Goal: Task Accomplishment & Management: Complete application form

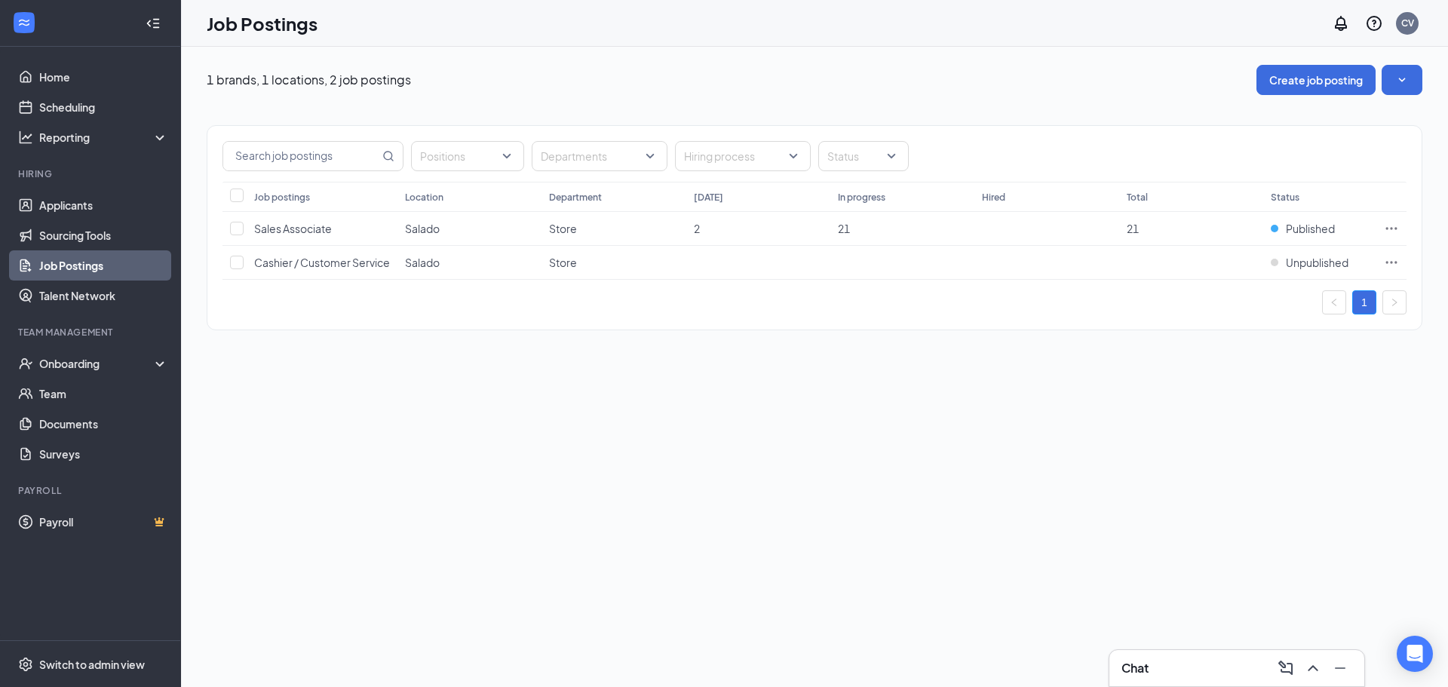
click at [100, 261] on link "Job Postings" at bounding box center [103, 265] width 129 height 30
click at [882, 82] on button "Create job posting" at bounding box center [1315, 80] width 119 height 30
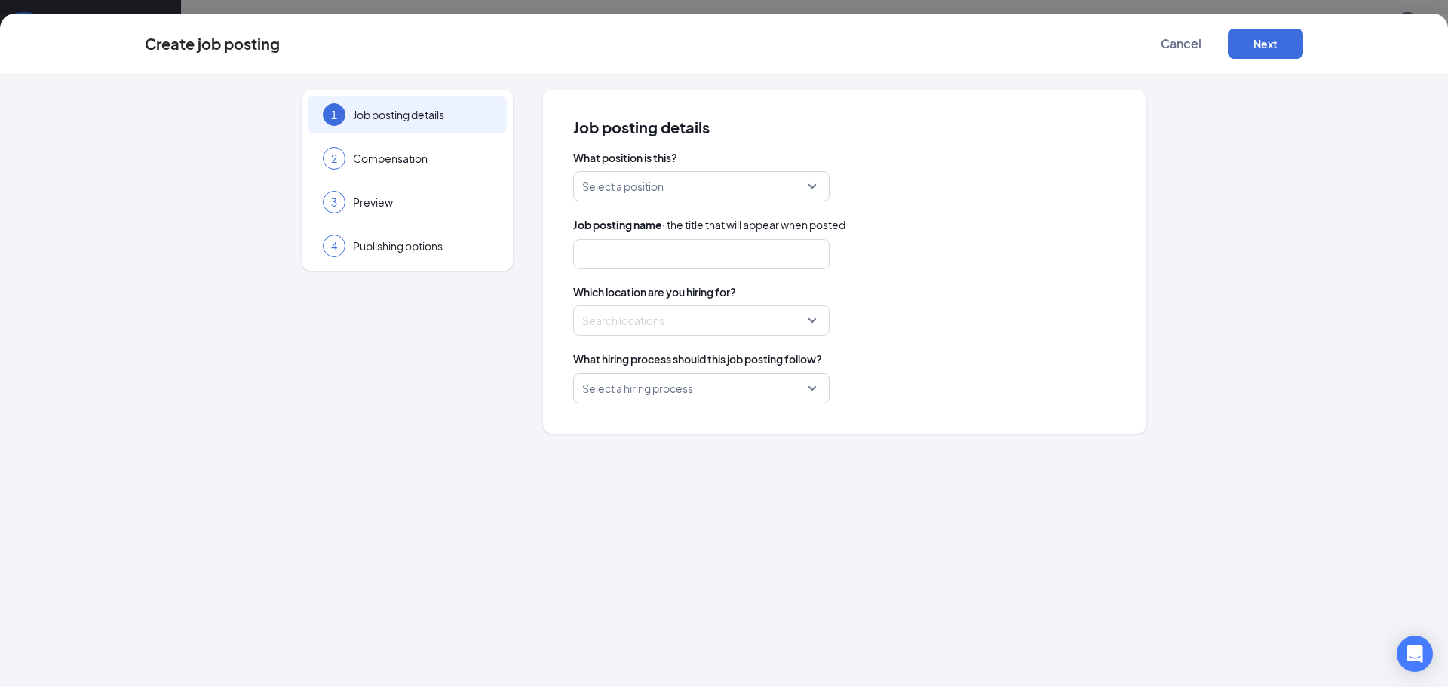
click at [811, 173] on div "Select a position" at bounding box center [701, 186] width 256 height 30
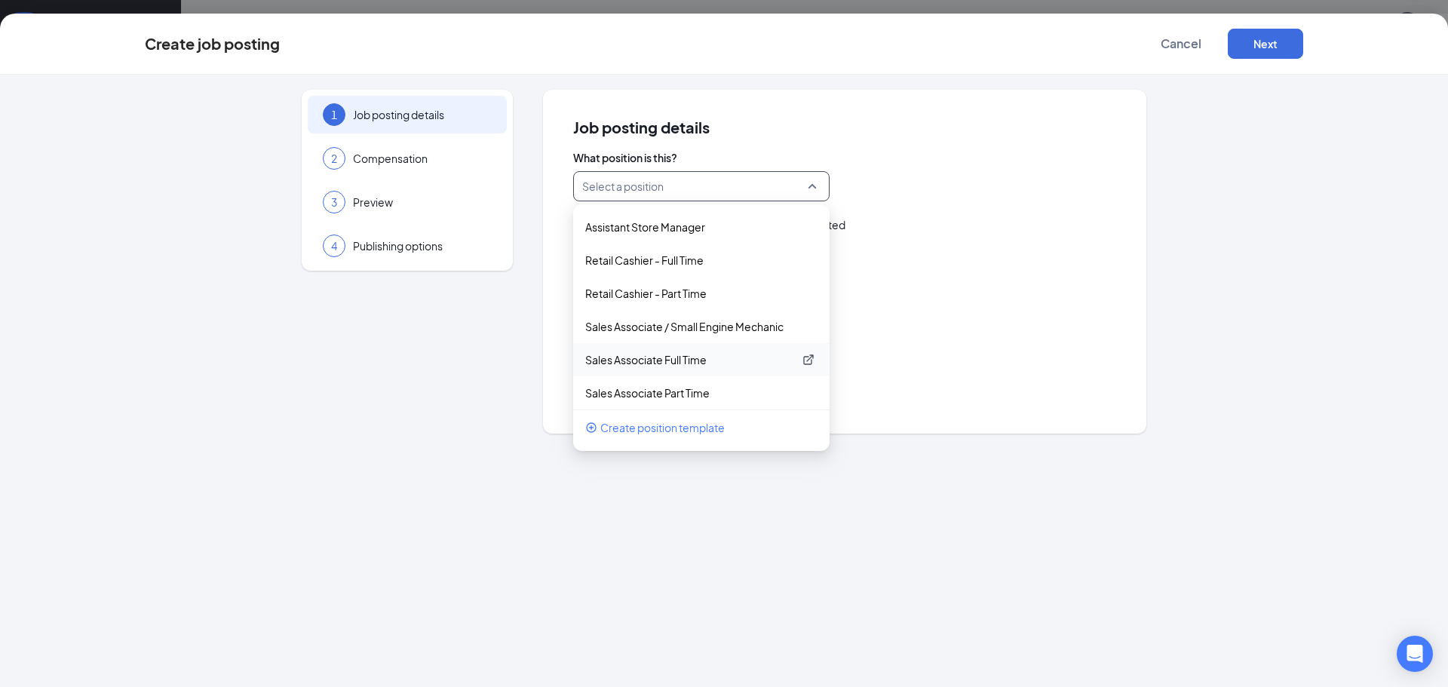
click at [702, 361] on p "Sales Associate Full Time" at bounding box center [689, 359] width 208 height 15
type input "Sales Associate"
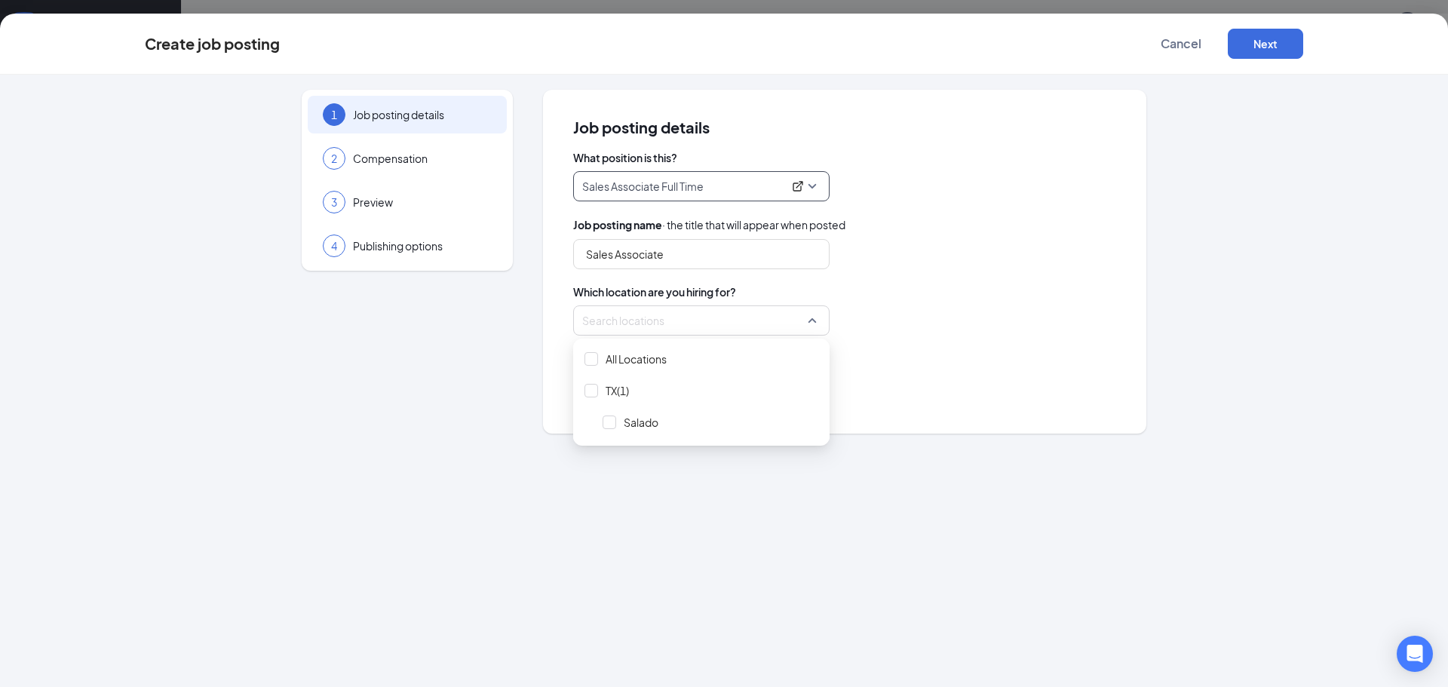
click at [762, 319] on div at bounding box center [697, 320] width 228 height 24
click at [762, 318] on div at bounding box center [697, 320] width 228 height 24
click at [602, 361] on span "All Locations" at bounding box center [701, 359] width 244 height 29
click at [882, 361] on div "What hiring process should this job posting follow?" at bounding box center [844, 359] width 543 height 17
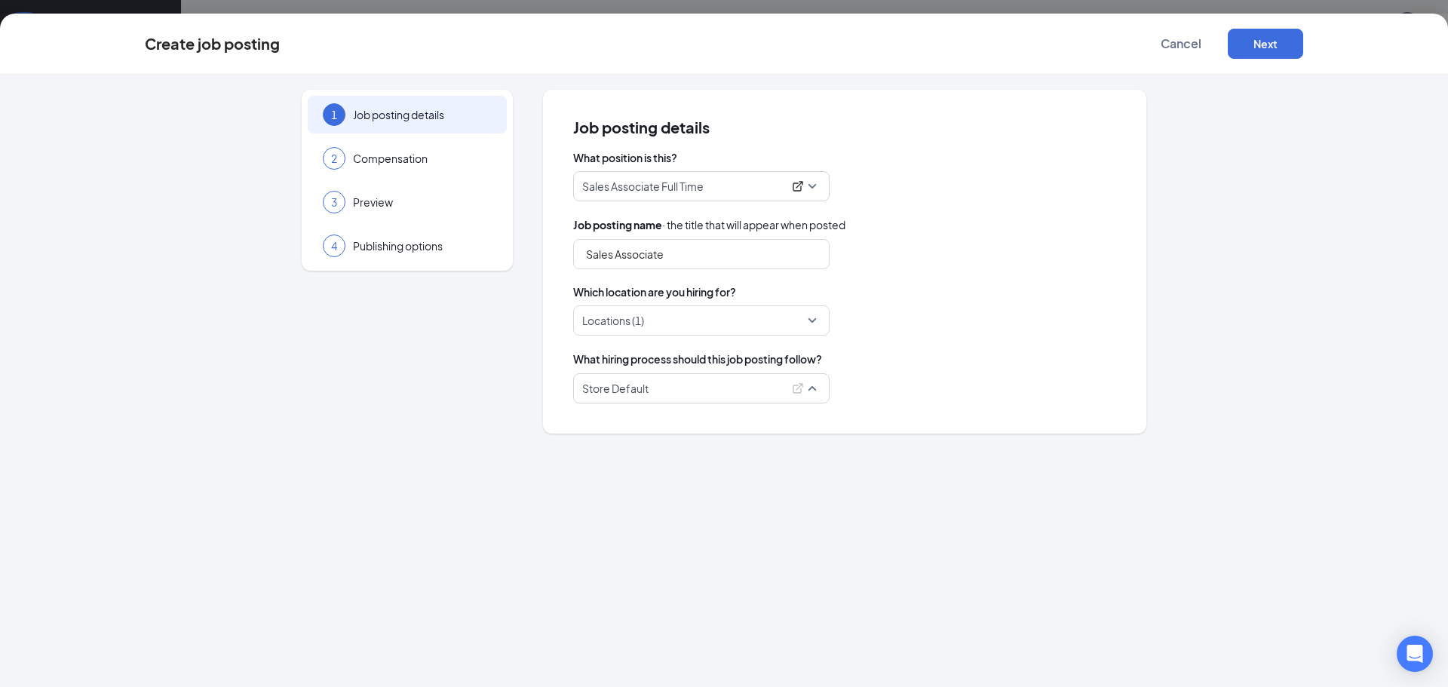
click at [817, 391] on span "Store Default" at bounding box center [701, 388] width 238 height 29
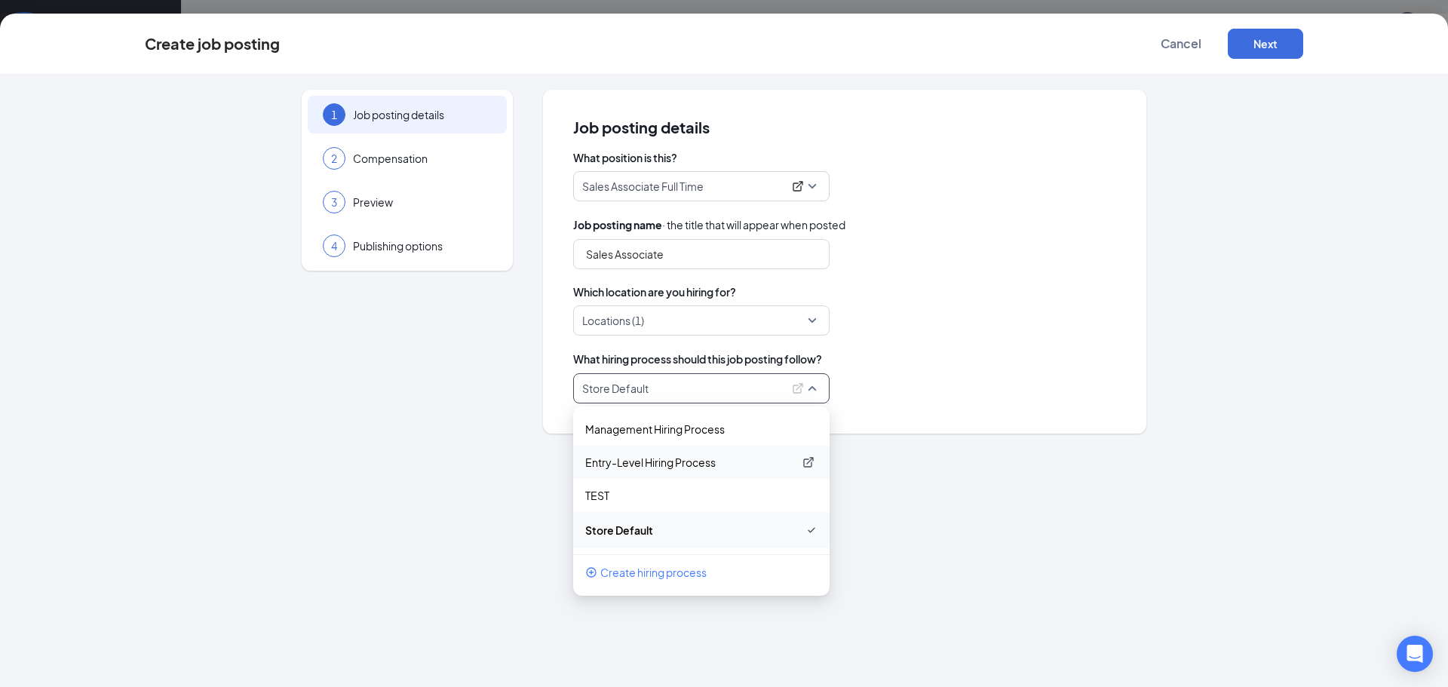
click at [716, 465] on p "Entry-Level Hiring Process" at bounding box center [689, 462] width 208 height 15
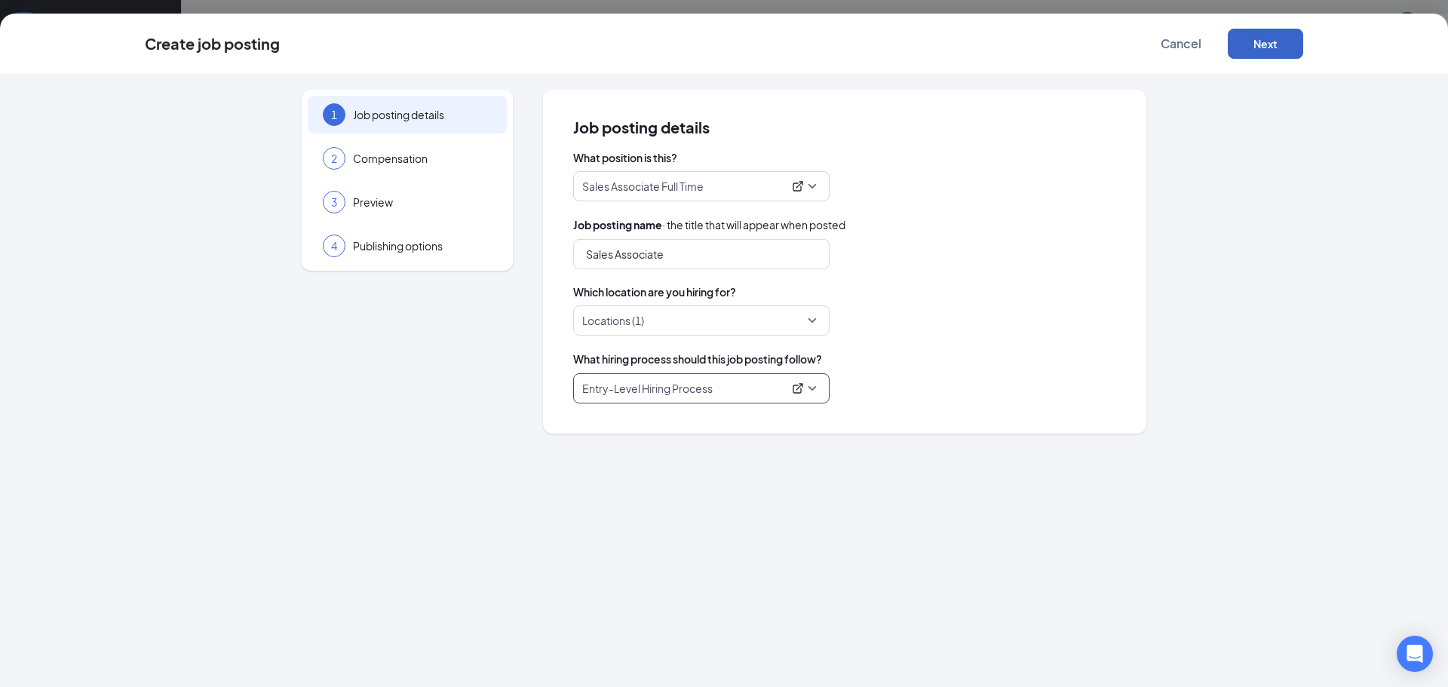
click at [882, 44] on button "Next" at bounding box center [1265, 44] width 75 height 30
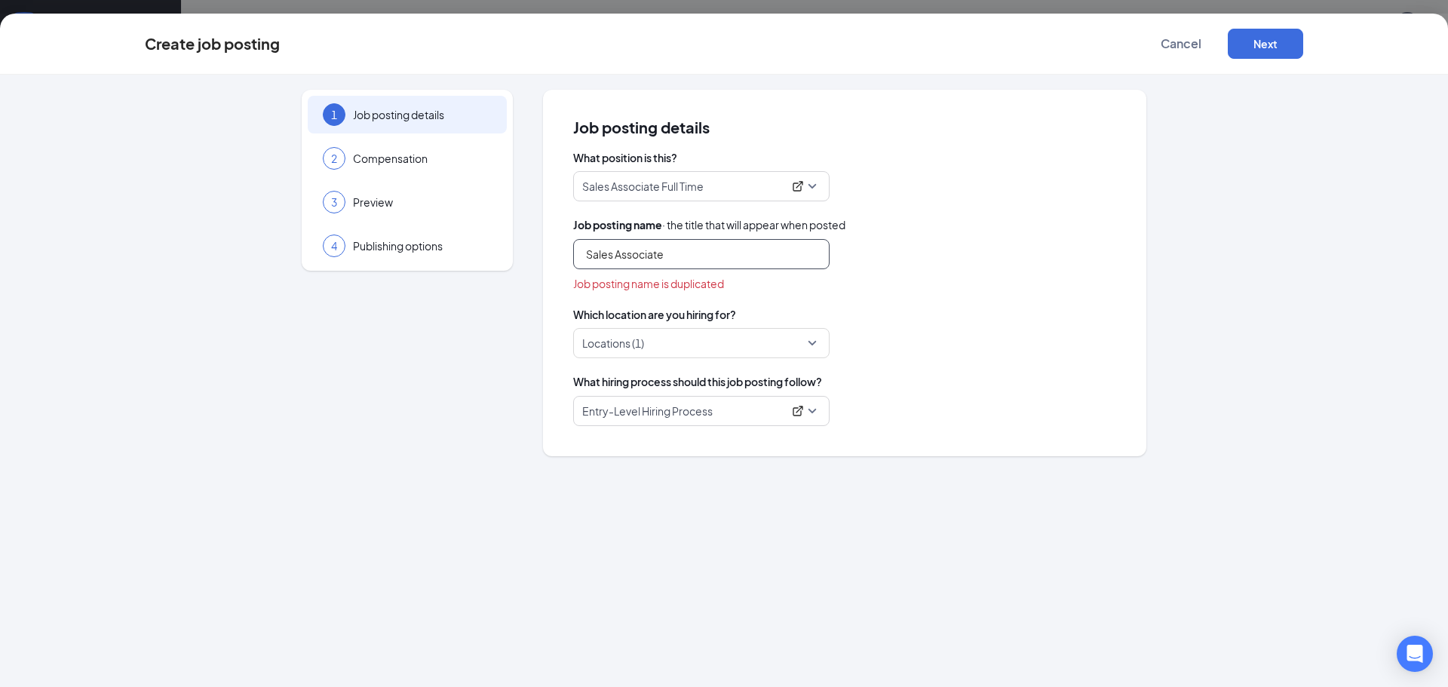
click at [811, 251] on input "Sales Associate" at bounding box center [701, 254] width 256 height 30
click at [882, 46] on button "Next" at bounding box center [1265, 44] width 75 height 30
click at [882, 43] on span "Cancel" at bounding box center [1181, 43] width 41 height 15
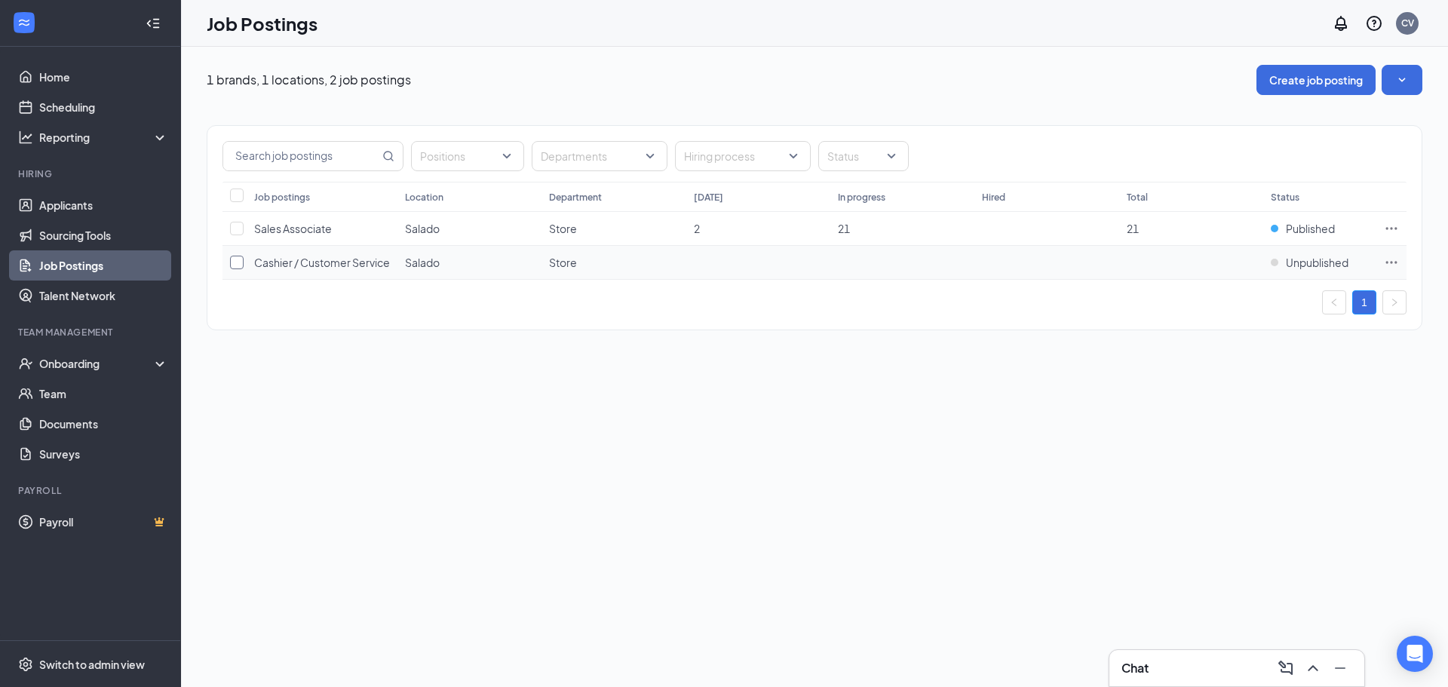
click at [239, 261] on input "checkbox" at bounding box center [237, 263] width 14 height 14
checkbox input "true"
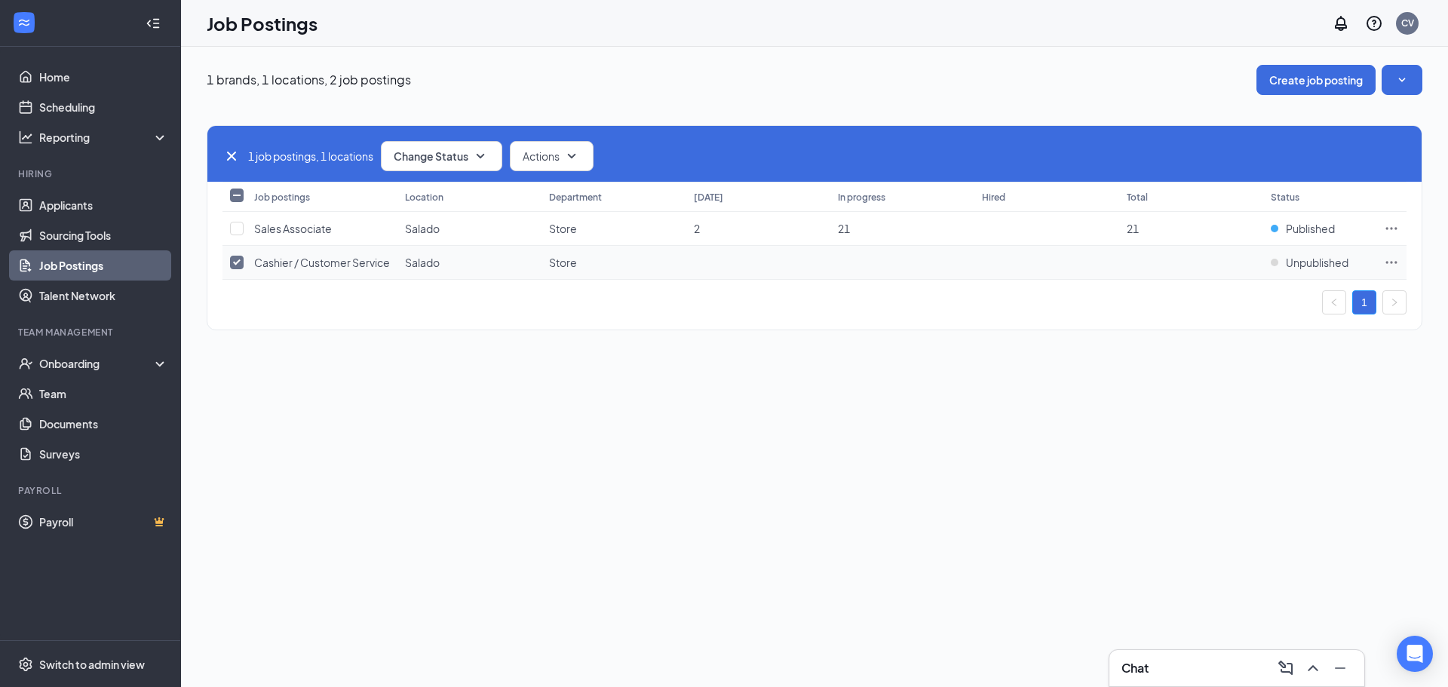
click at [882, 262] on icon "Ellipses" at bounding box center [1391, 262] width 15 height 15
click at [882, 495] on span "Delete job posting" at bounding box center [1230, 496] width 90 height 14
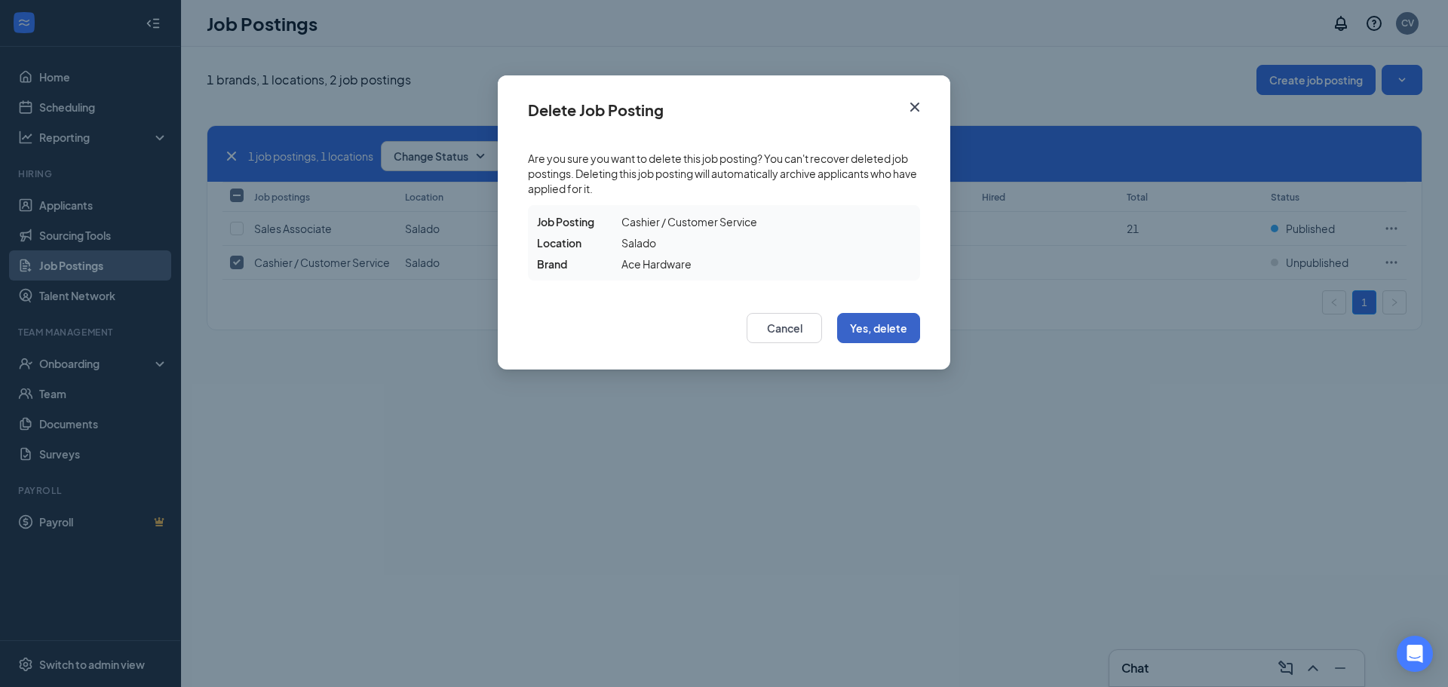
click at [882, 334] on button "Yes, delete" at bounding box center [878, 328] width 83 height 30
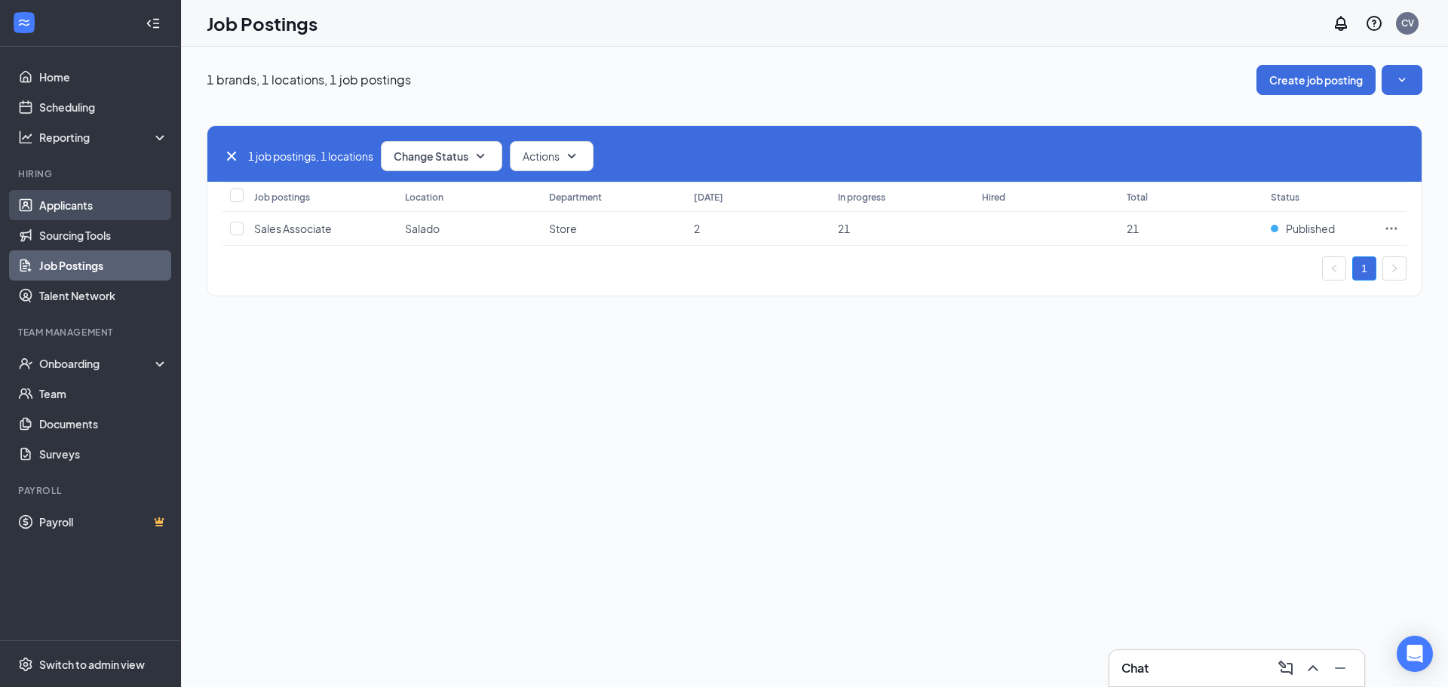
click at [85, 209] on link "Applicants" at bounding box center [103, 205] width 129 height 30
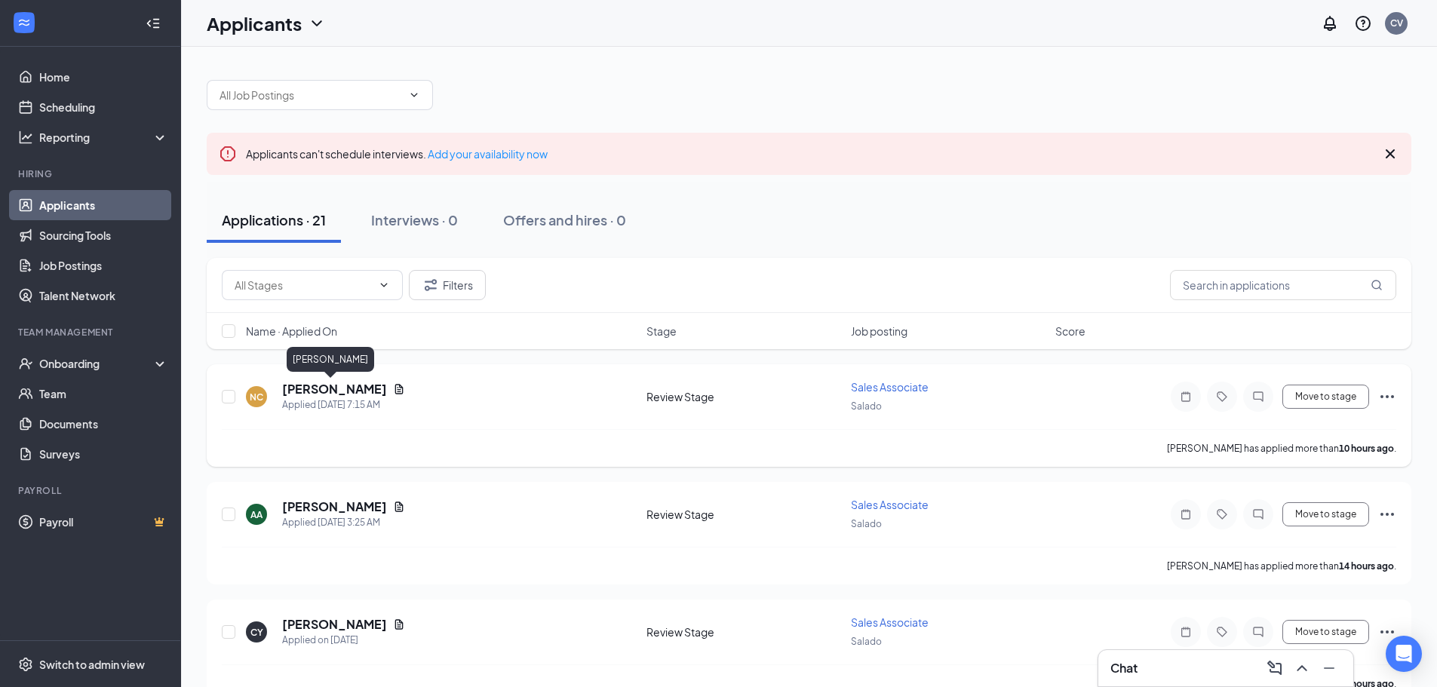
click at [339, 398] on div "Applied [DATE] 7:15 AM" at bounding box center [343, 404] width 123 height 15
click at [317, 394] on h5 "[PERSON_NAME]" at bounding box center [334, 389] width 105 height 17
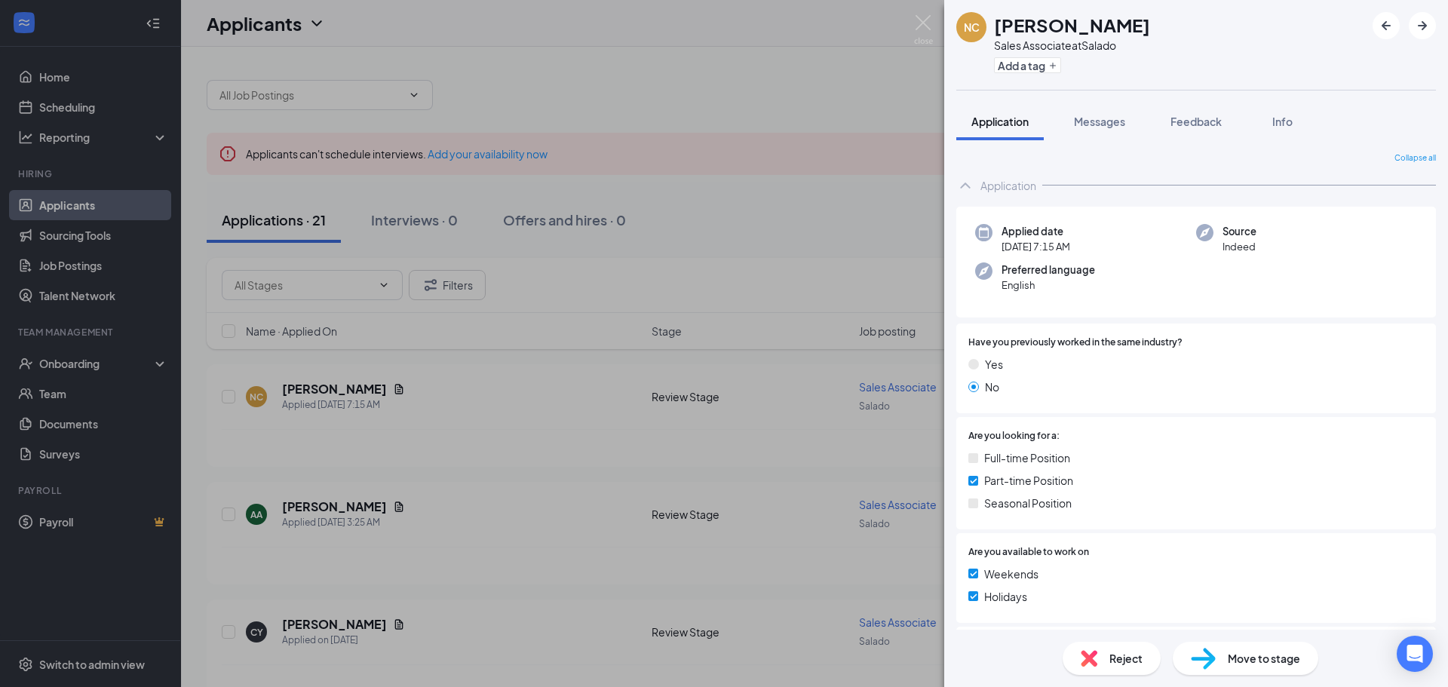
click at [326, 512] on div "NC [PERSON_NAME] Sales Associate at Salado Add a tag Application Messages Feedb…" at bounding box center [724, 343] width 1448 height 687
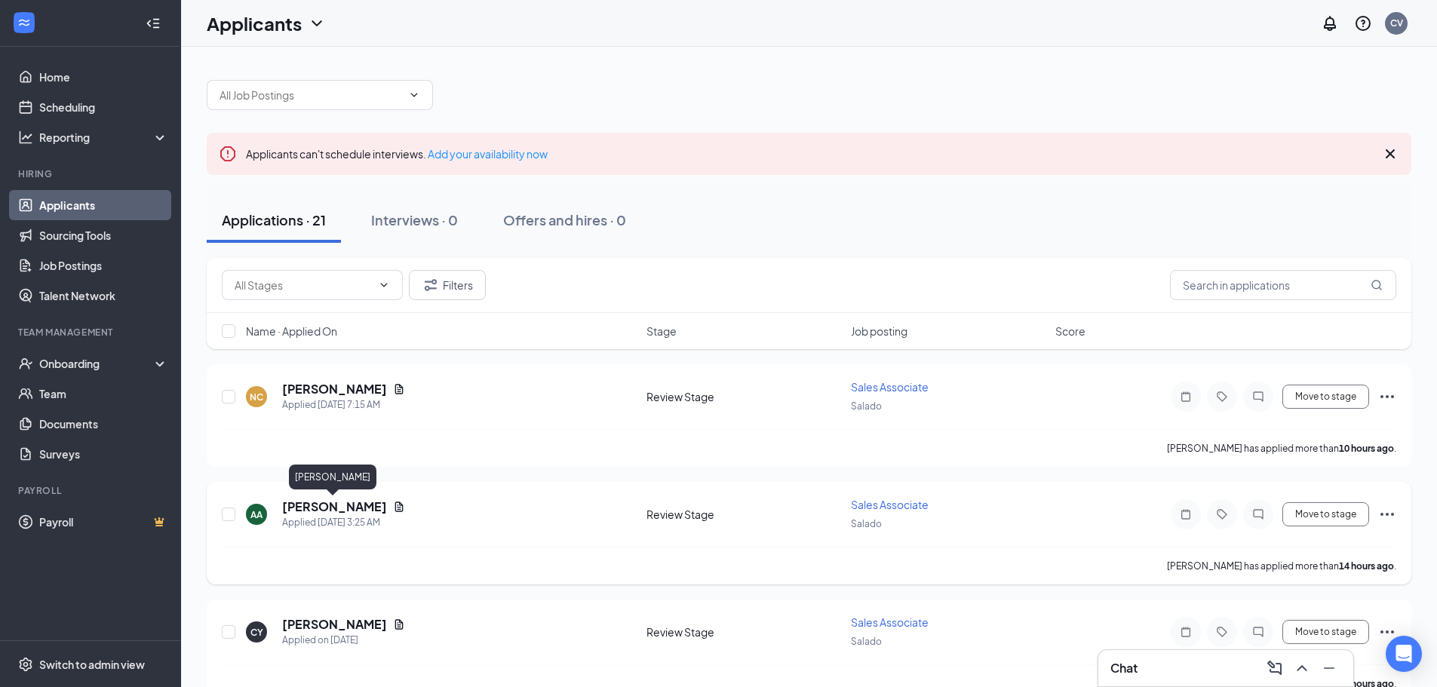
click at [312, 509] on h5 "[PERSON_NAME]" at bounding box center [334, 506] width 105 height 17
